Goal: Task Accomplishment & Management: Manage account settings

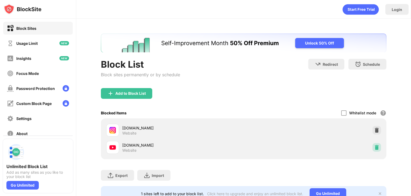
click at [375, 148] on img at bounding box center [377, 146] width 5 height 5
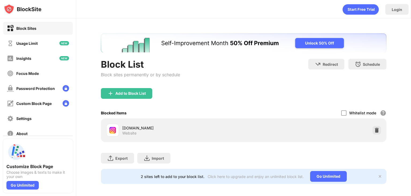
click at [131, 89] on div "Add to Block List" at bounding box center [126, 93] width 51 height 11
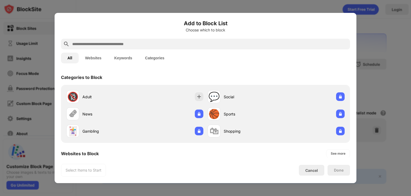
click at [91, 43] on input "text" at bounding box center [210, 44] width 276 height 6
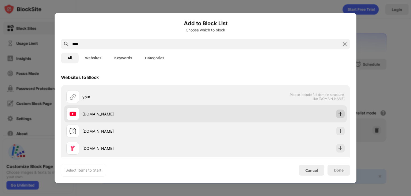
type input "****"
click at [338, 115] on img at bounding box center [340, 113] width 5 height 5
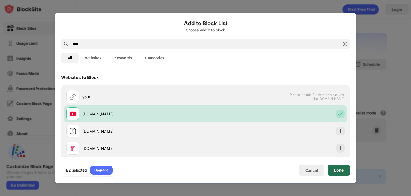
click at [341, 173] on div "Done" at bounding box center [339, 169] width 23 height 11
